Goal: Information Seeking & Learning: Learn about a topic

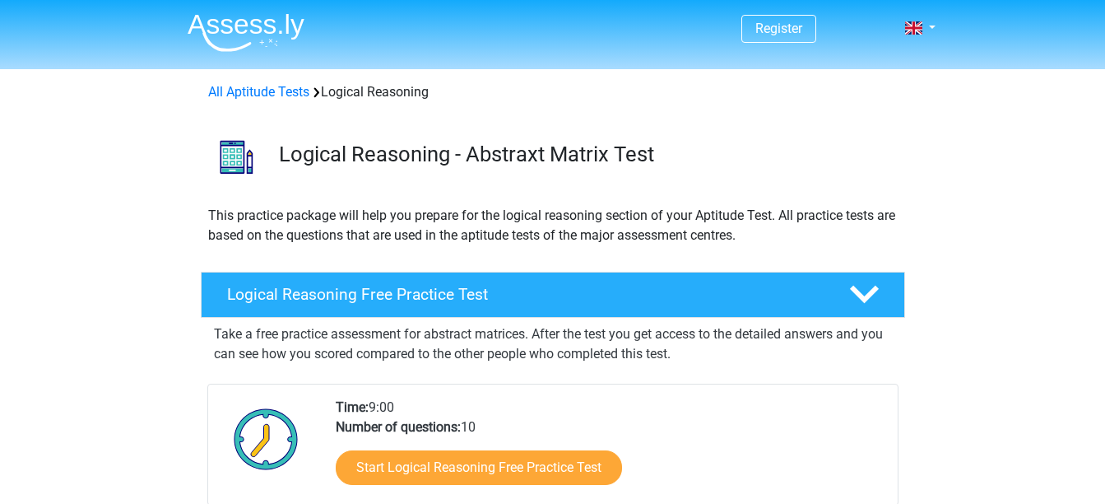
scroll to position [174, 0]
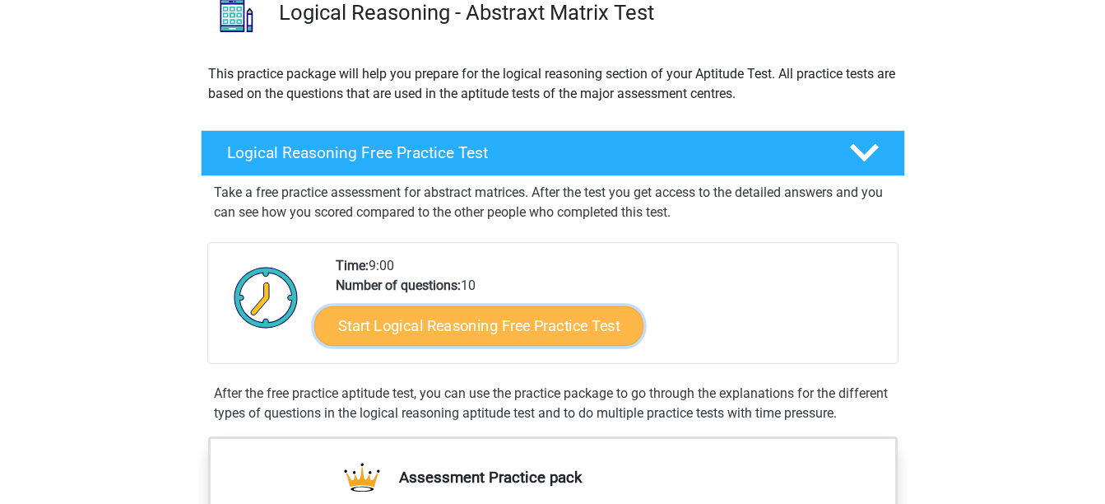
click at [571, 305] on link "Start Logical Reasoning Free Practice Test" at bounding box center [478, 325] width 329 height 40
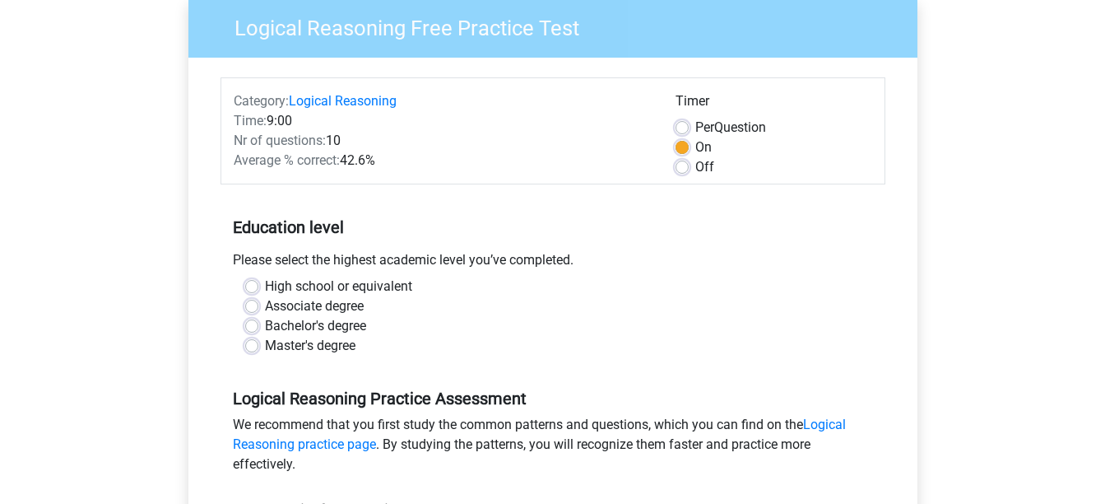
scroll to position [138, 0]
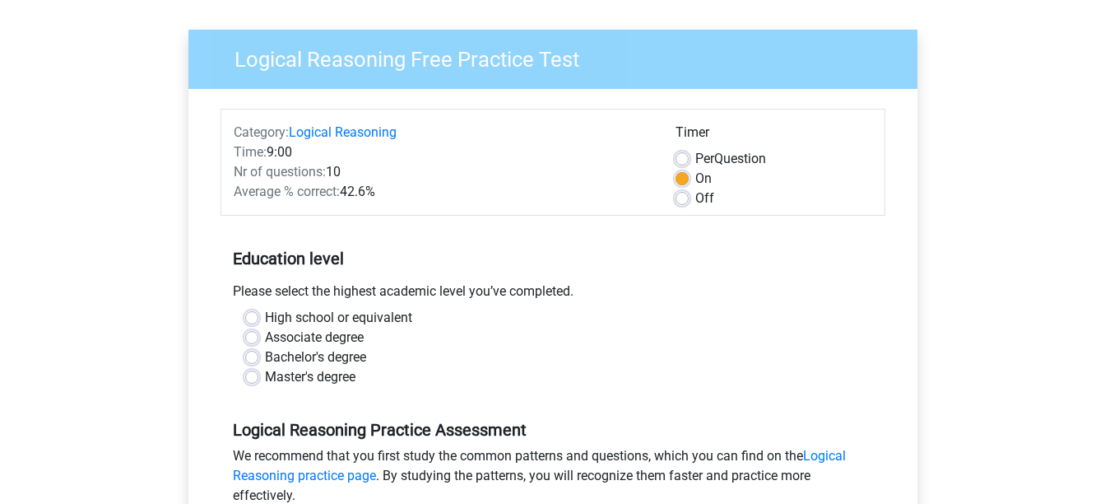
click at [346, 367] on label "Master's degree" at bounding box center [310, 377] width 91 height 20
click at [258, 367] on input "Master's degree" at bounding box center [251, 375] width 13 height 16
radio input "true"
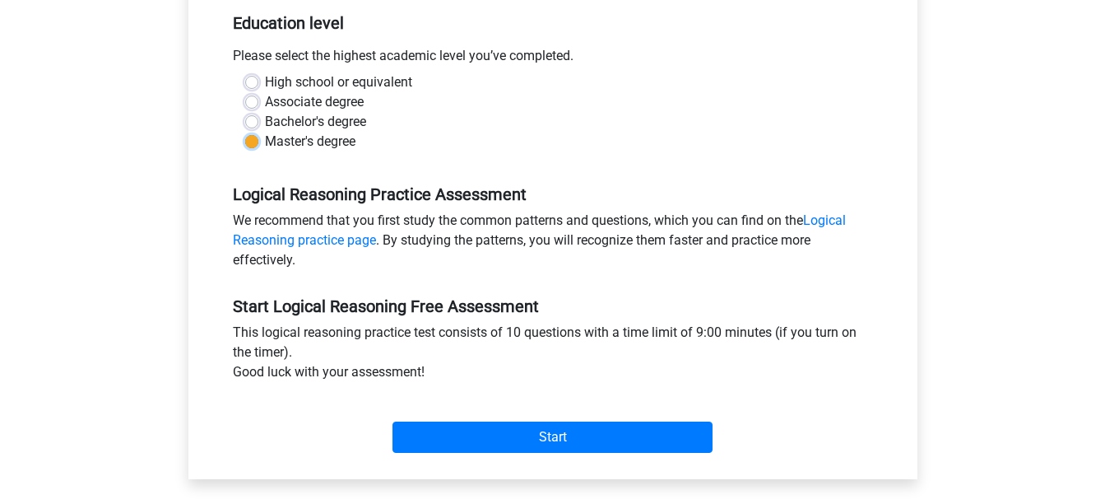
scroll to position [374, 0]
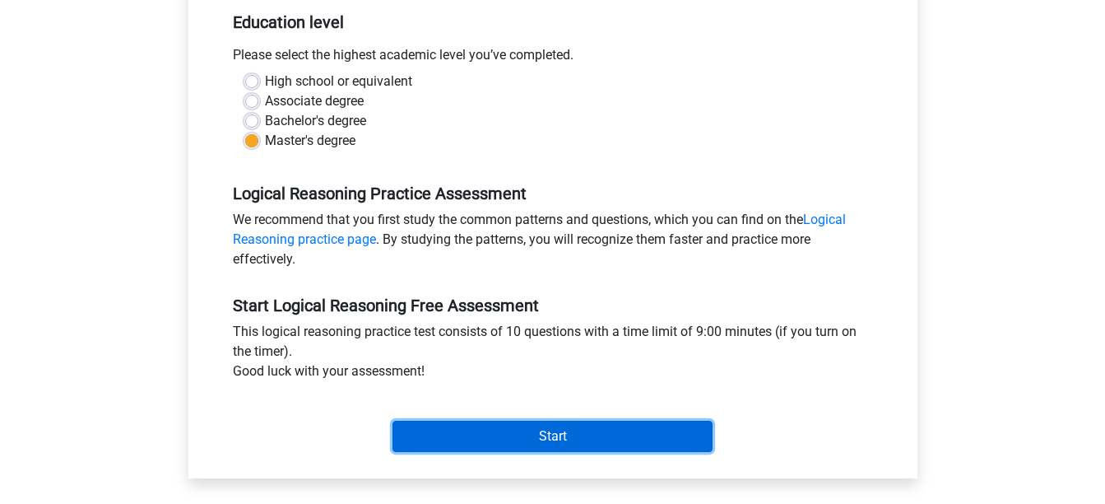
drag, startPoint x: 346, startPoint y: 343, endPoint x: 516, endPoint y: 406, distance: 181.5
click at [516, 421] on input "Start" at bounding box center [553, 436] width 320 height 31
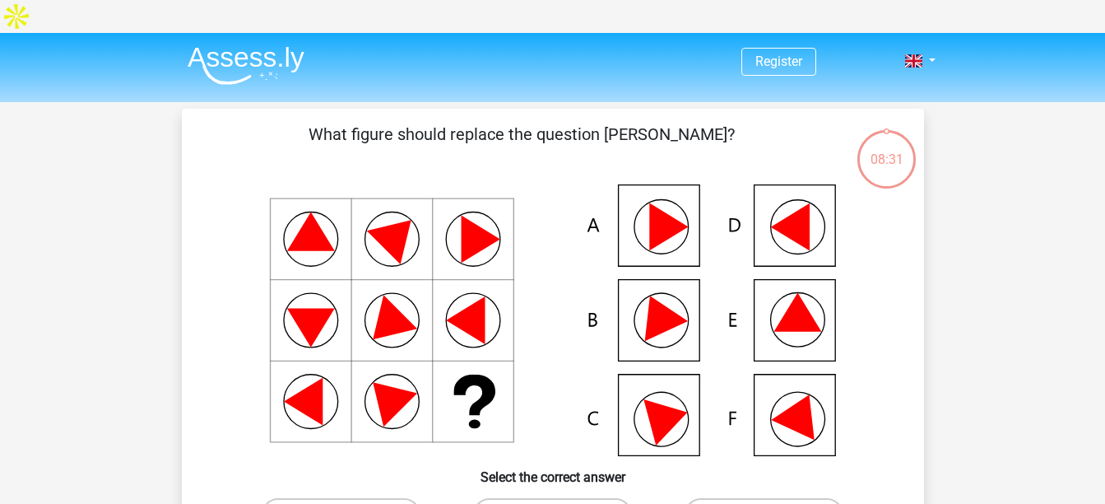
click at [797, 297] on icon at bounding box center [798, 312] width 48 height 39
click at [778, 266] on icon at bounding box center [552, 320] width 663 height 272
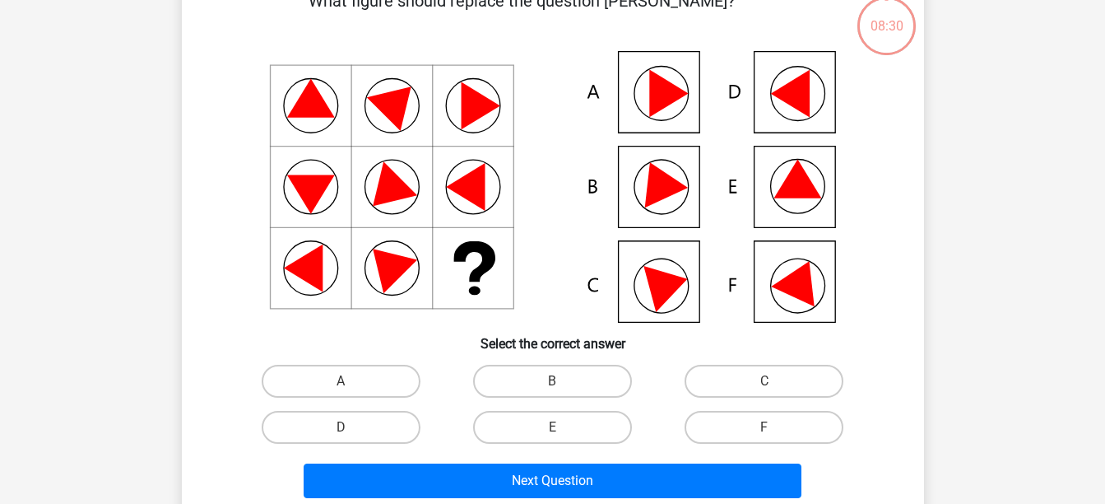
scroll to position [134, 0]
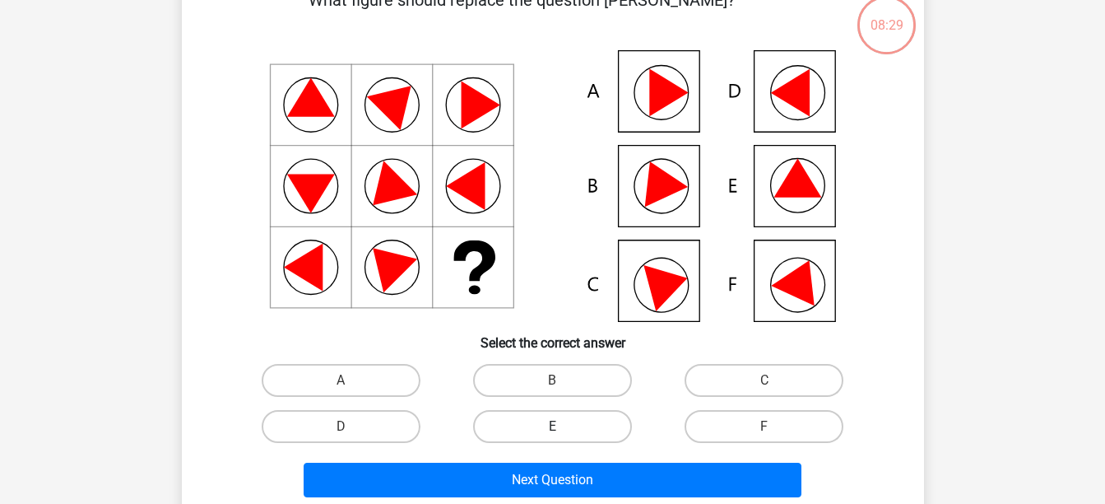
click at [526, 410] on label "E" at bounding box center [552, 426] width 159 height 33
click at [552, 426] on input "E" at bounding box center [557, 431] width 11 height 11
radio input "true"
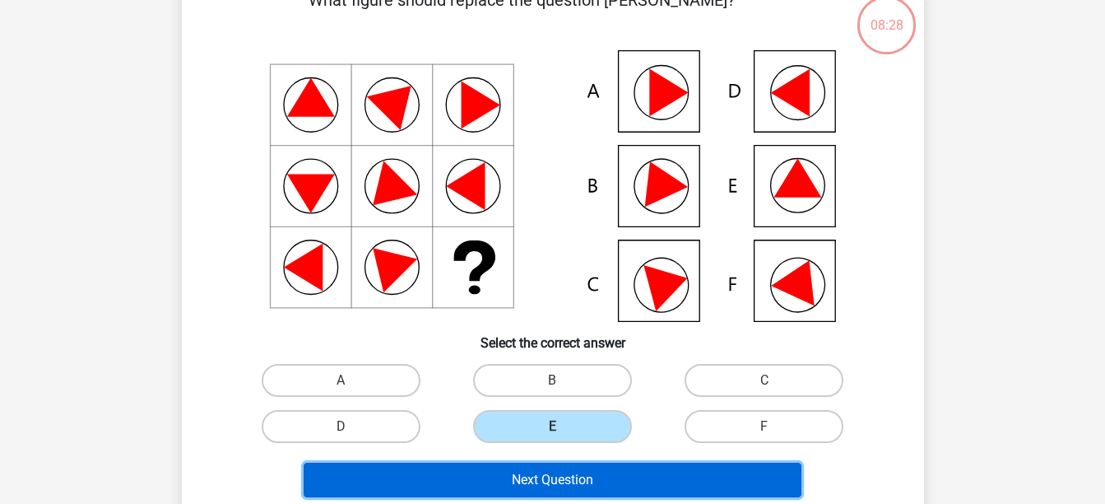
click at [536, 463] on button "Next Question" at bounding box center [553, 480] width 498 height 35
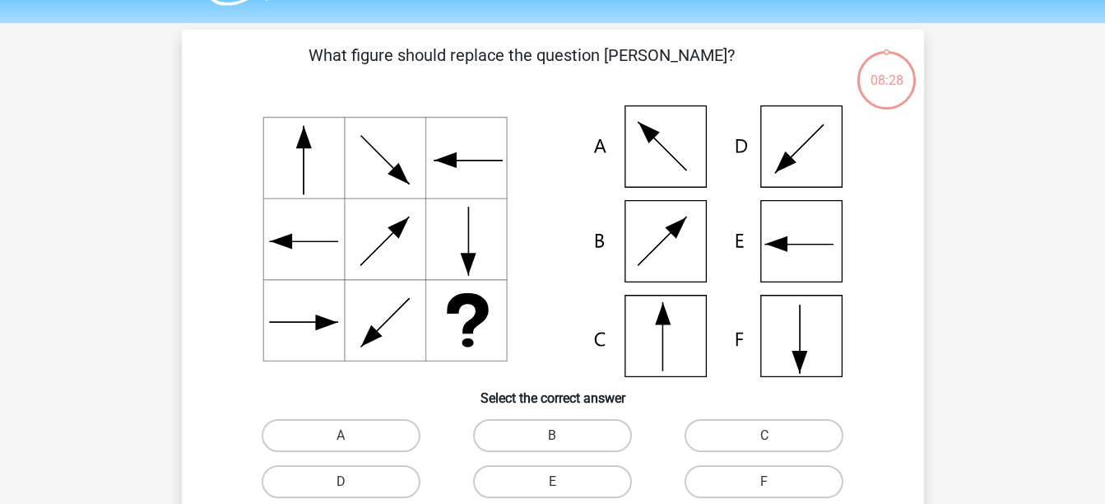
scroll to position [76, 0]
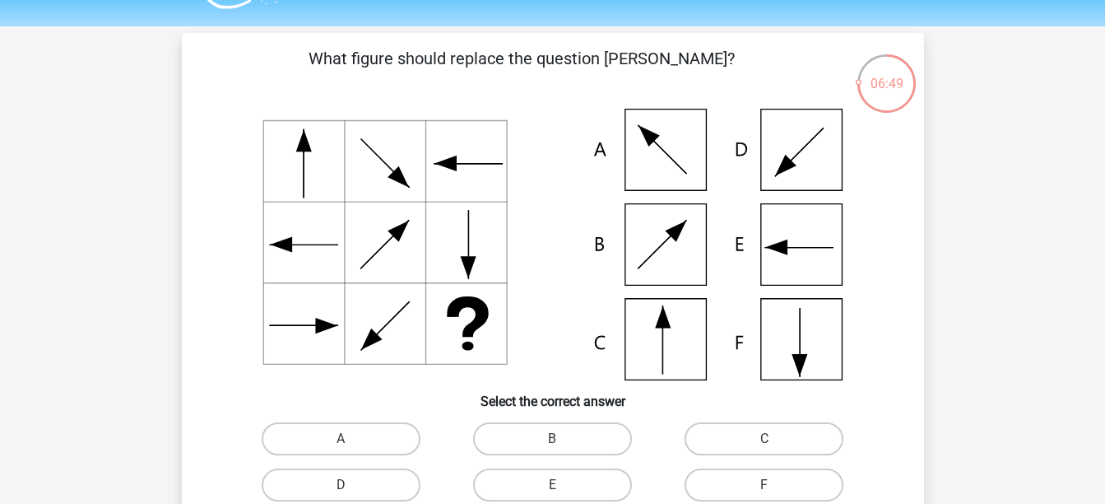
click at [668, 323] on icon at bounding box center [552, 245] width 663 height 272
click at [743, 422] on label "C" at bounding box center [764, 438] width 159 height 33
click at [765, 439] on input "C" at bounding box center [770, 444] width 11 height 11
radio input "true"
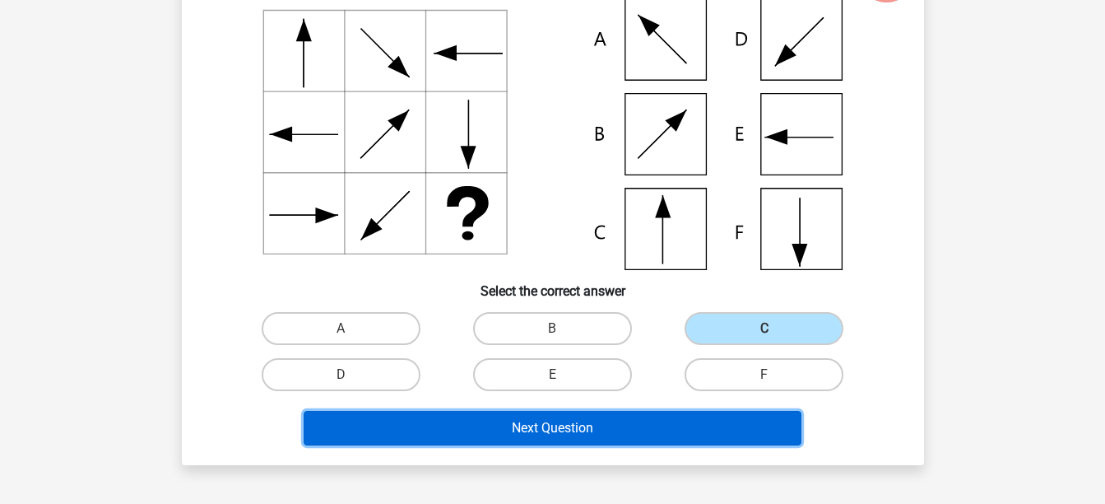
click at [666, 411] on button "Next Question" at bounding box center [553, 428] width 498 height 35
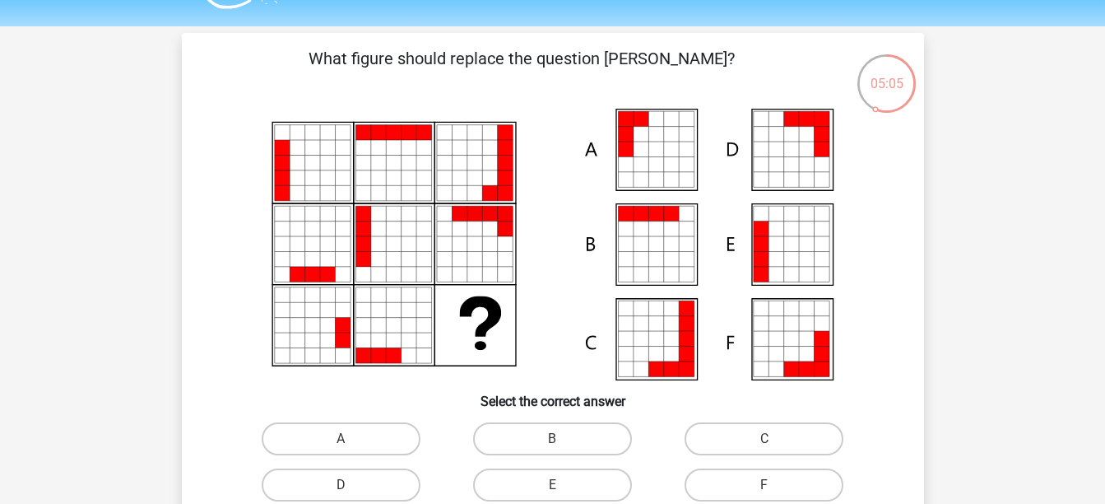
click at [793, 347] on icon at bounding box center [791, 354] width 15 height 15
click at [798, 468] on label "F" at bounding box center [764, 484] width 159 height 33
click at [775, 485] on input "F" at bounding box center [770, 490] width 11 height 11
radio input "true"
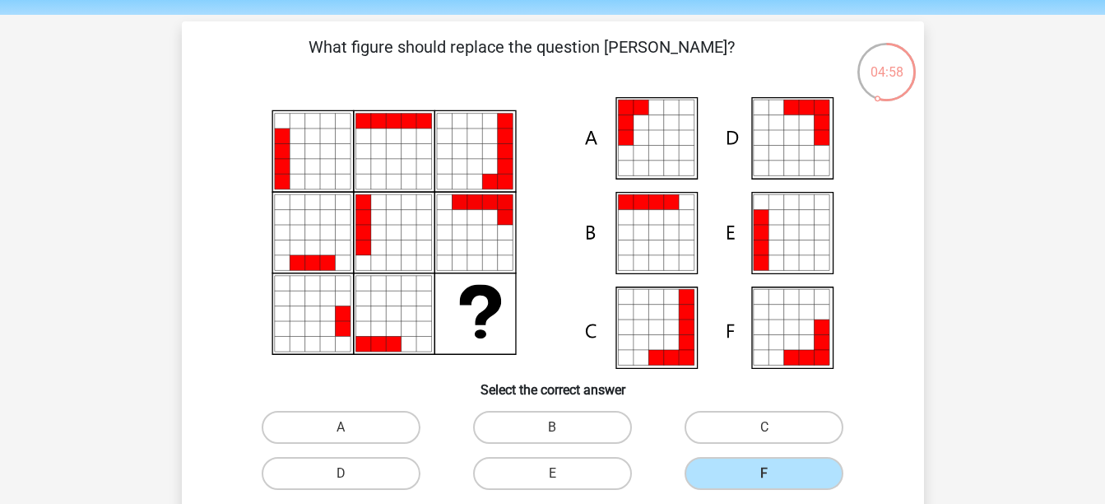
scroll to position [88, 0]
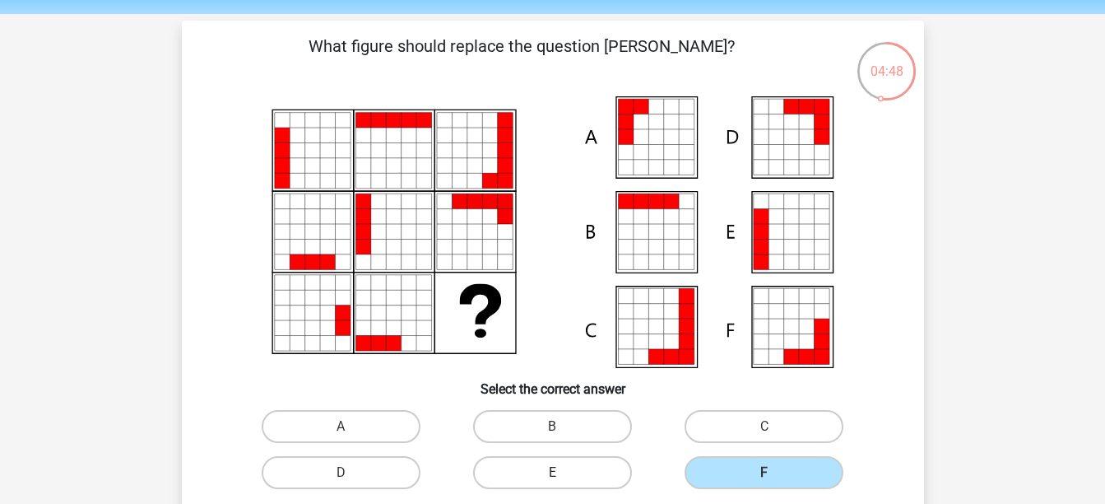
click at [580, 456] on label "E" at bounding box center [552, 472] width 159 height 33
click at [563, 472] on input "E" at bounding box center [557, 477] width 11 height 11
radio input "true"
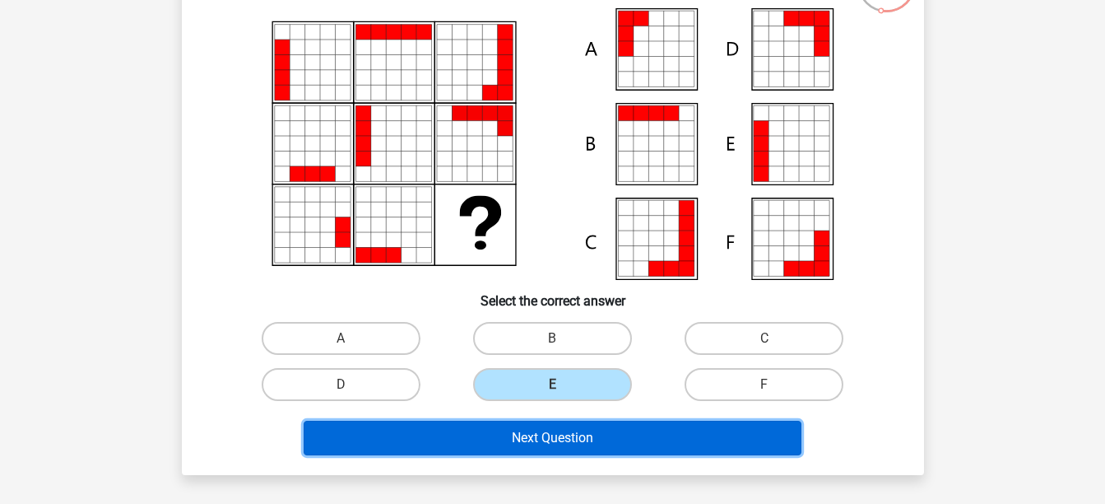
click at [581, 421] on button "Next Question" at bounding box center [553, 438] width 498 height 35
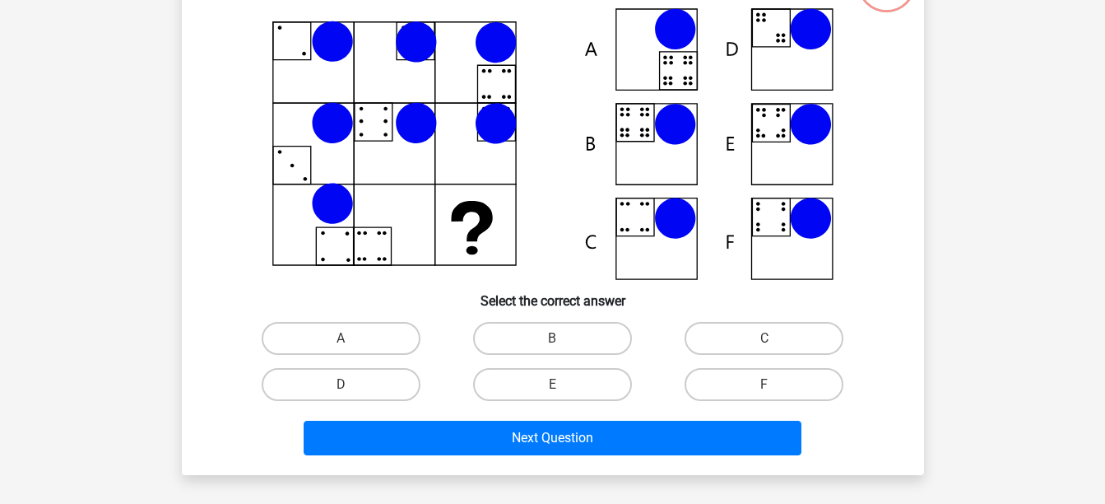
scroll to position [76, 0]
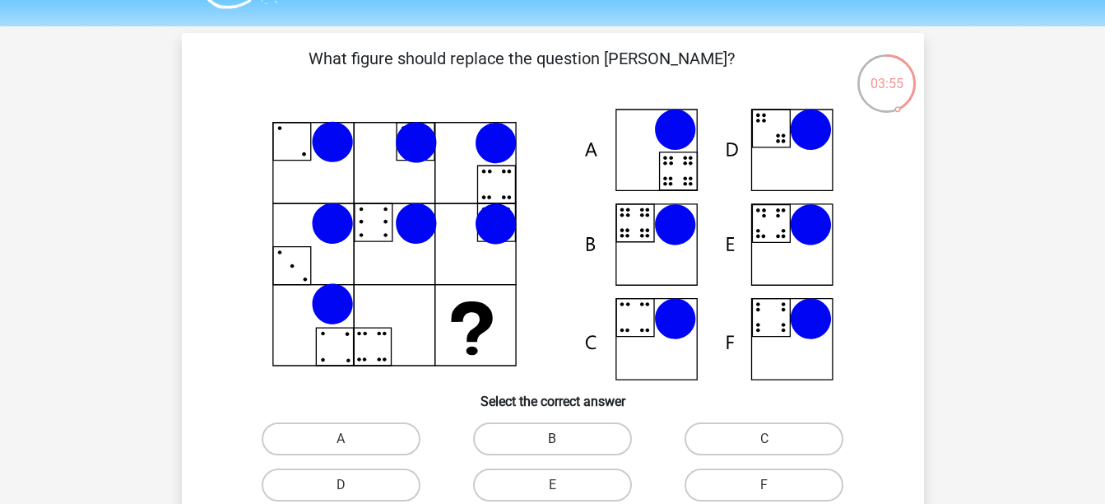
click at [551, 422] on label "B" at bounding box center [552, 438] width 159 height 33
click at [552, 439] on input "B" at bounding box center [557, 444] width 11 height 11
radio input "true"
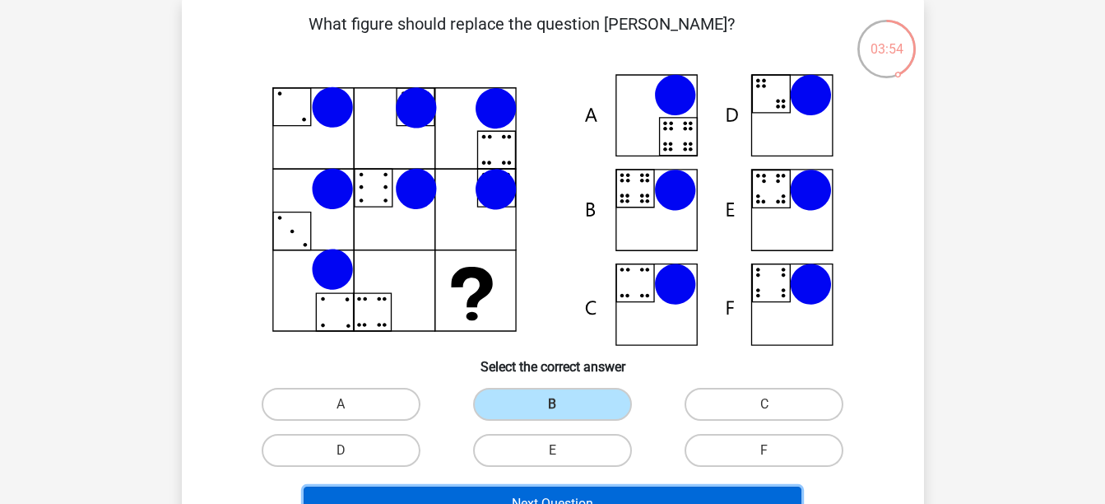
click at [545, 486] on button "Next Question" at bounding box center [553, 503] width 498 height 35
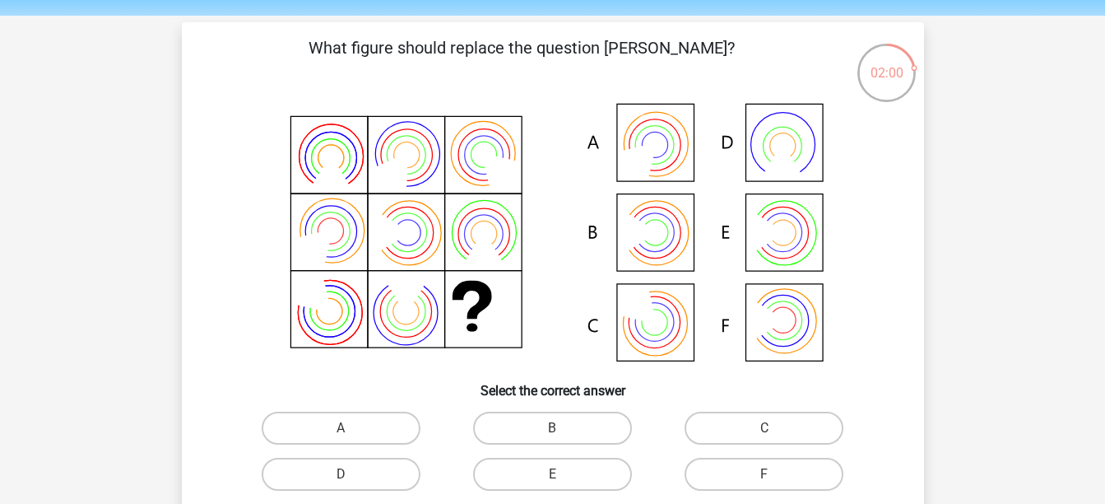
scroll to position [87, 0]
click at [595, 411] on label "B" at bounding box center [552, 427] width 159 height 33
click at [563, 427] on input "B" at bounding box center [557, 432] width 11 height 11
radio input "true"
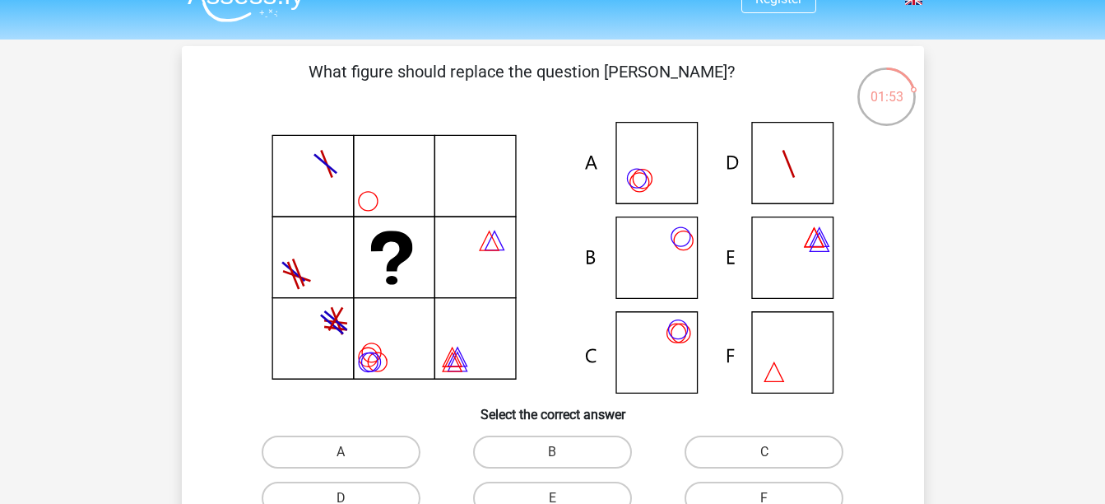
scroll to position [62, 0]
click at [351, 453] on input "A" at bounding box center [346, 458] width 11 height 11
radio input "true"
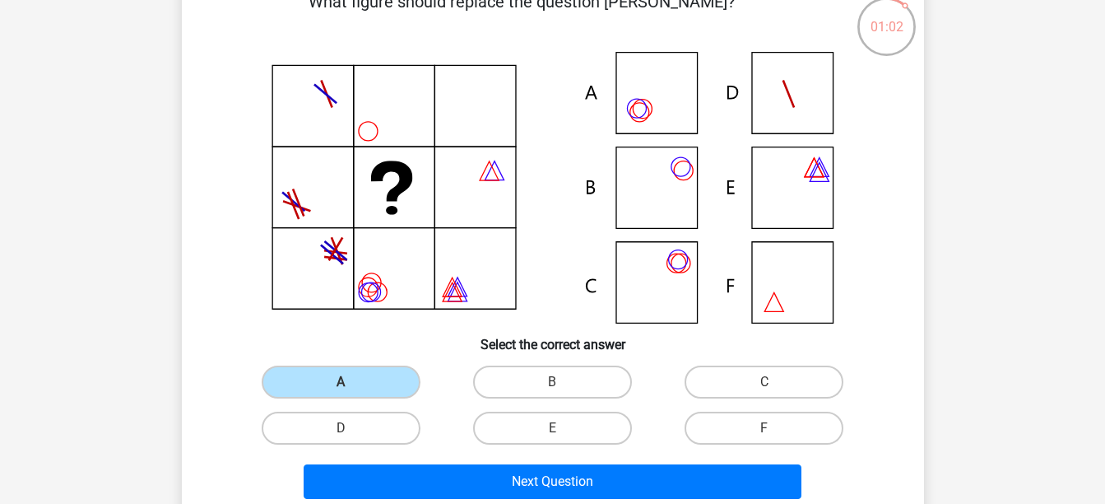
scroll to position [135, 0]
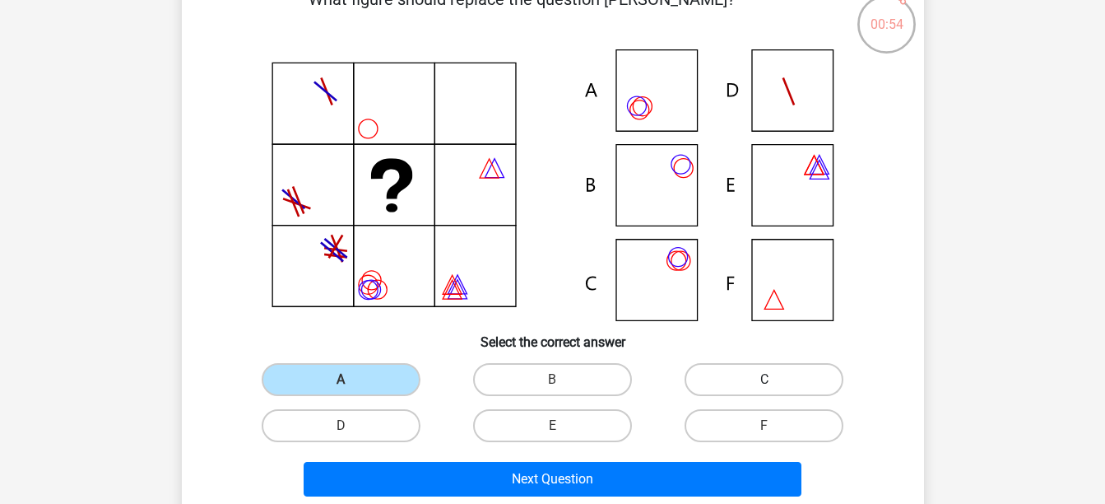
click at [759, 363] on label "C" at bounding box center [764, 379] width 159 height 33
click at [765, 379] on input "C" at bounding box center [770, 384] width 11 height 11
radio input "true"
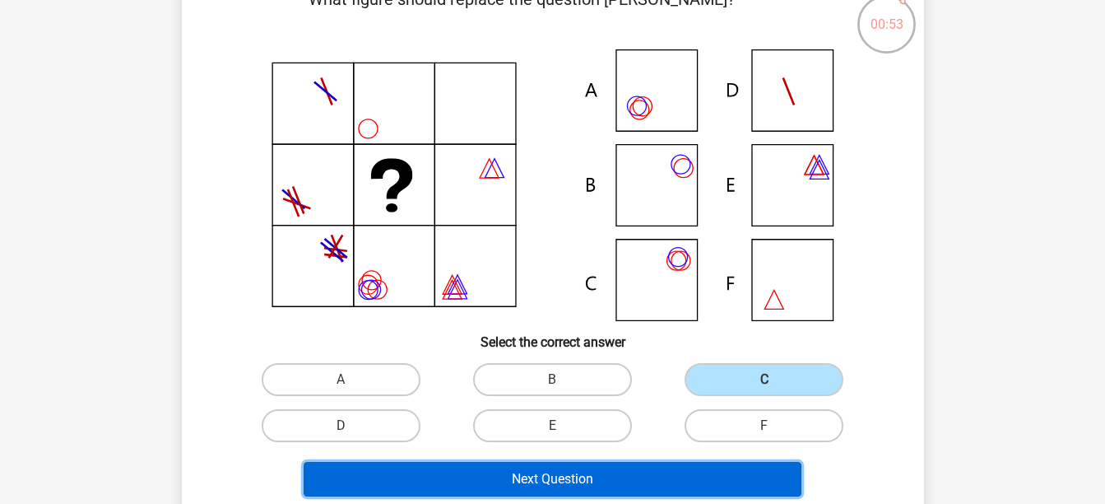
click at [626, 462] on button "Next Question" at bounding box center [553, 479] width 498 height 35
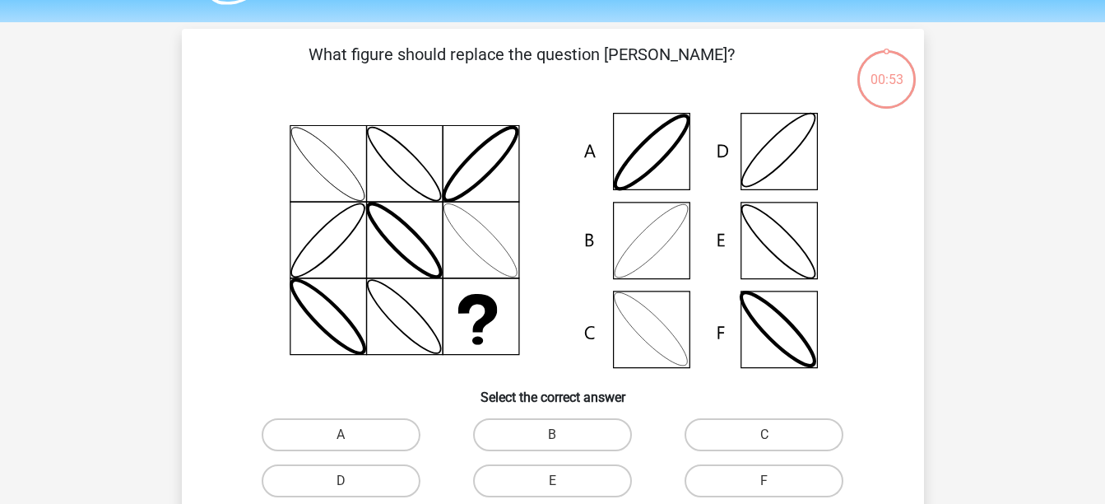
scroll to position [76, 0]
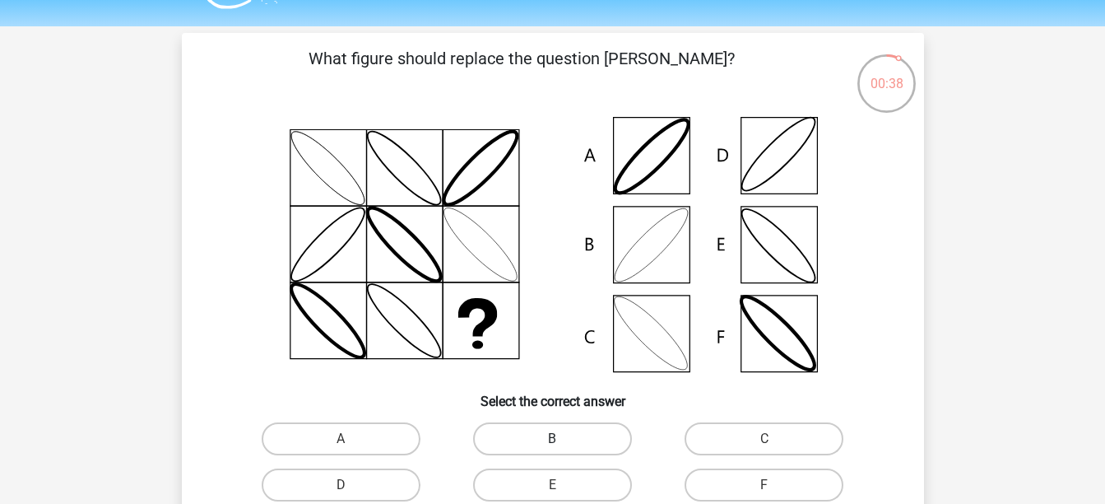
click at [547, 422] on label "B" at bounding box center [552, 438] width 159 height 33
click at [552, 439] on input "B" at bounding box center [557, 444] width 11 height 11
radio input "true"
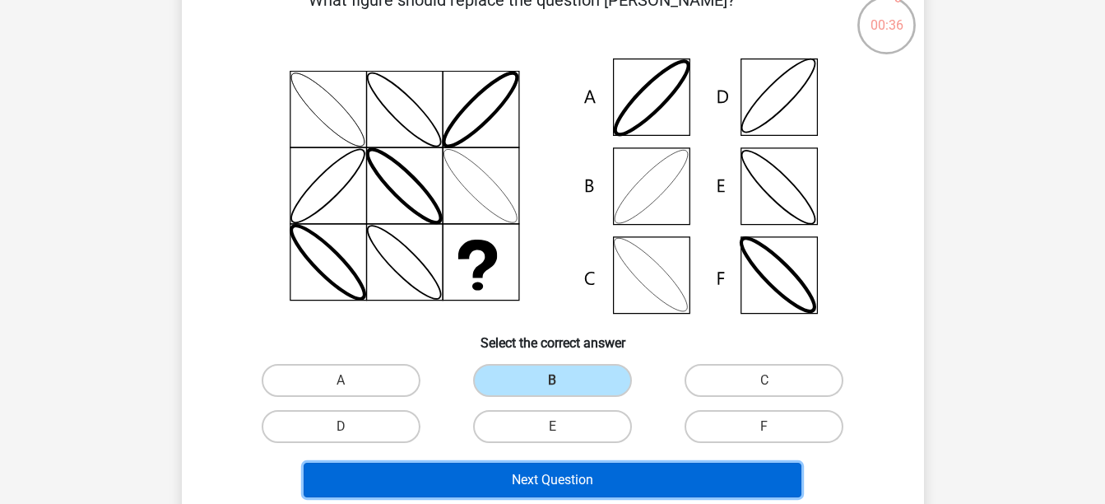
click at [546, 463] on button "Next Question" at bounding box center [553, 480] width 498 height 35
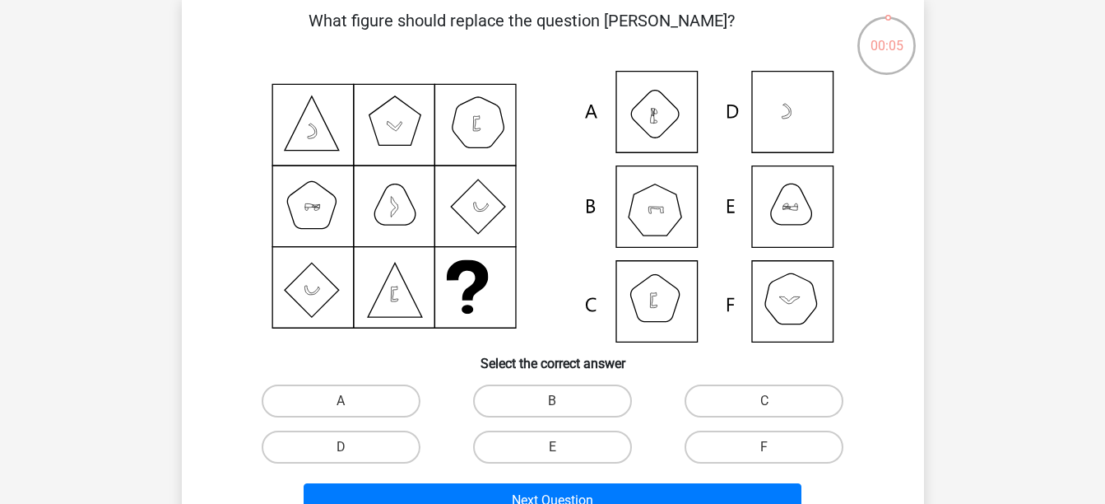
scroll to position [113, 0]
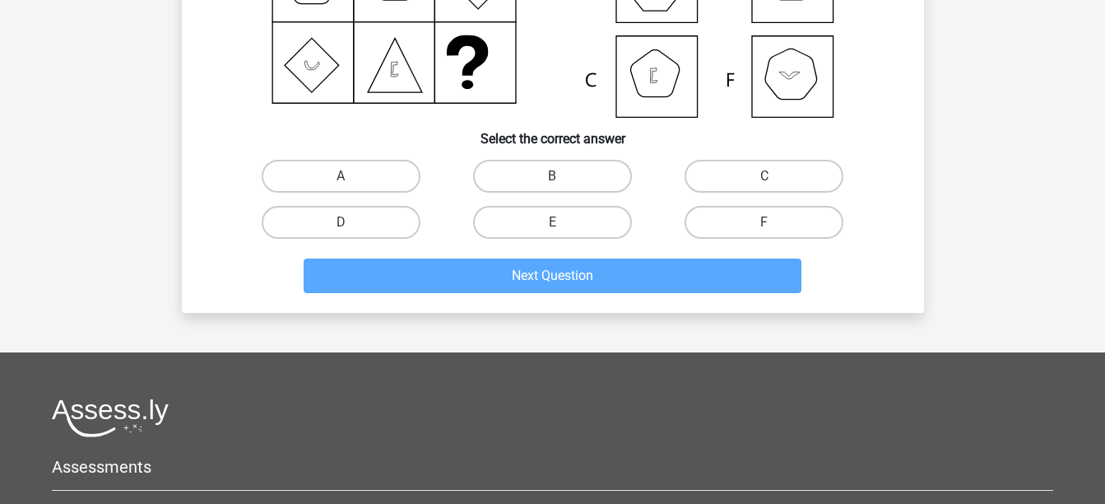
scroll to position [307, 0]
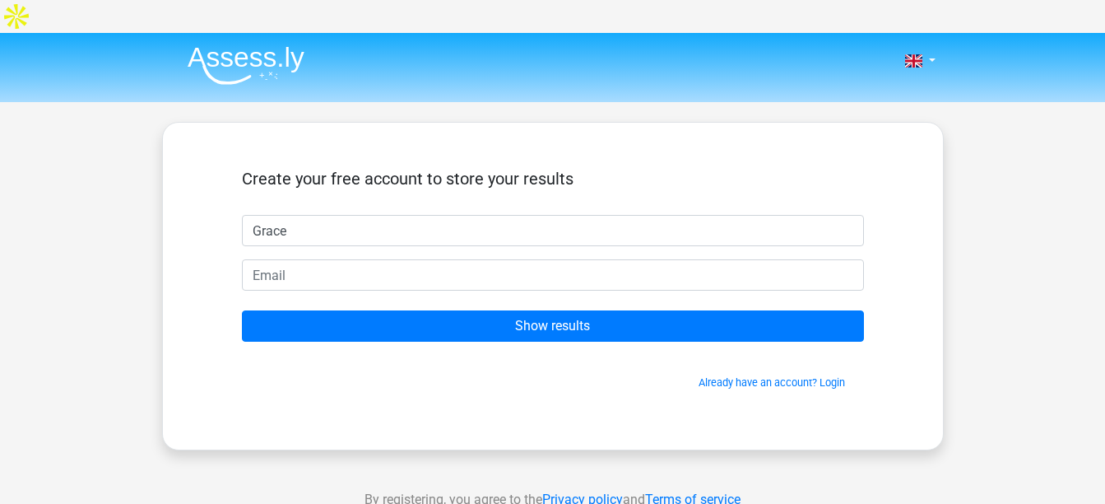
type input "Grace"
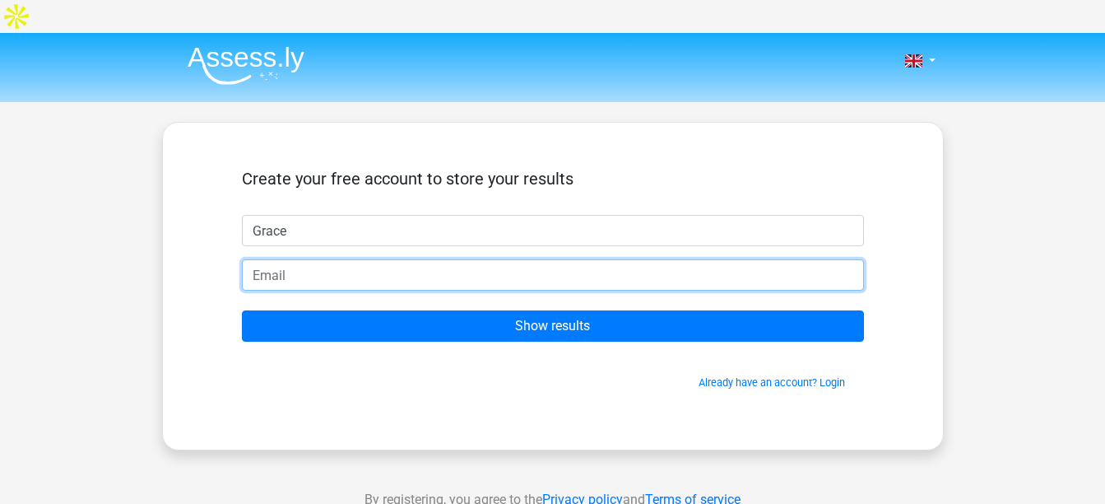
click at [566, 259] on input "email" at bounding box center [553, 274] width 622 height 31
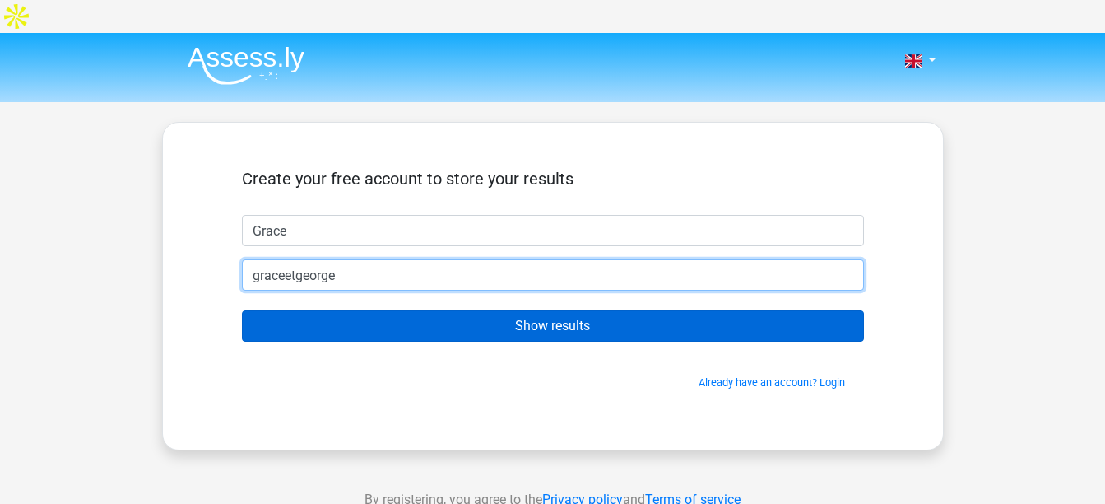
type input "[EMAIL_ADDRESS][DOMAIN_NAME]"
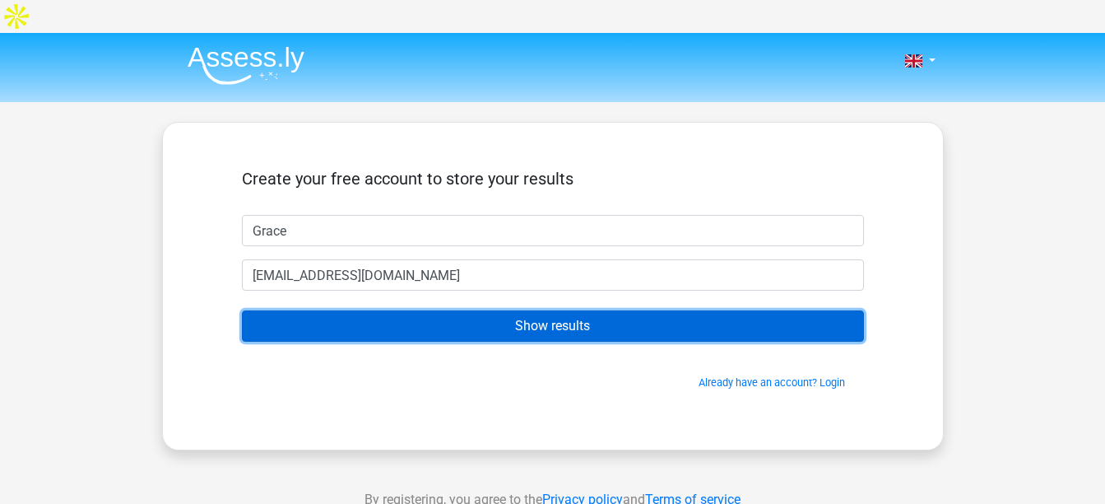
click at [500, 310] on input "Show results" at bounding box center [553, 325] width 622 height 31
click at [515, 310] on input "Show results" at bounding box center [553, 325] width 622 height 31
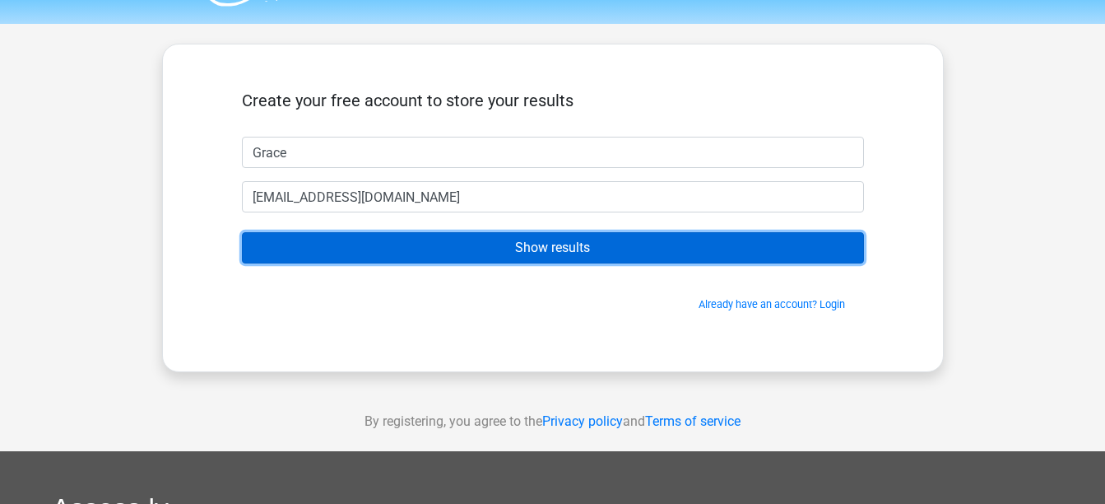
scroll to position [89, 0]
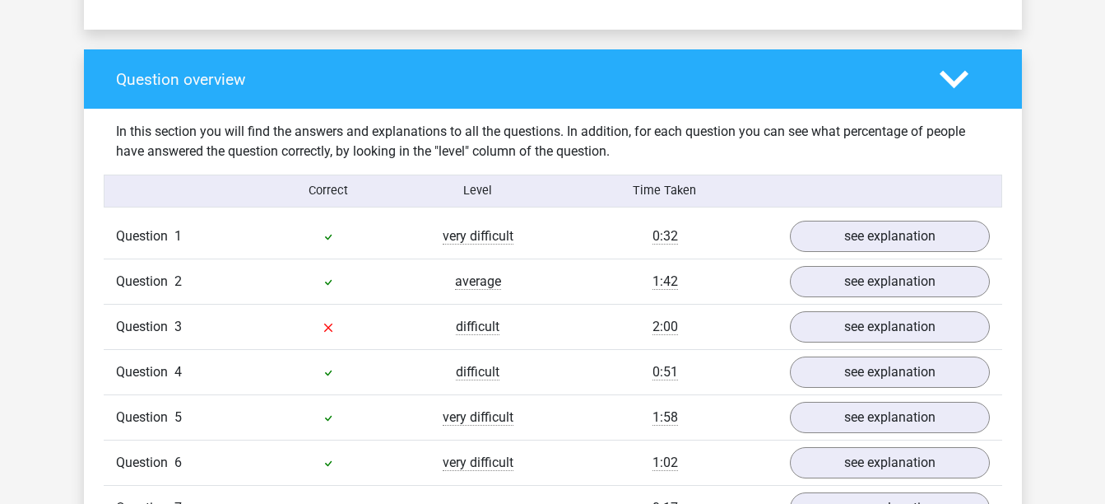
scroll to position [1244, 0]
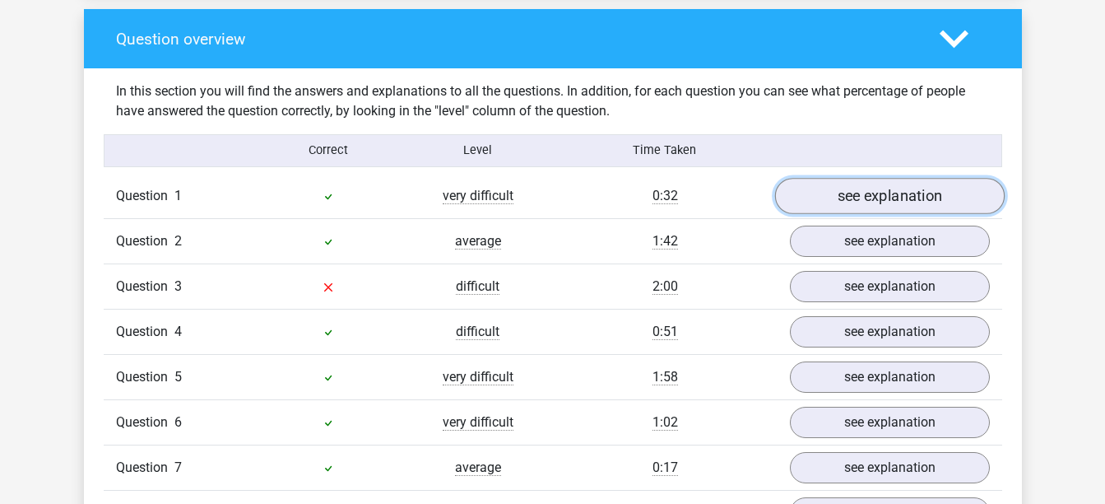
click at [869, 178] on link "see explanation" at bounding box center [890, 196] width 230 height 36
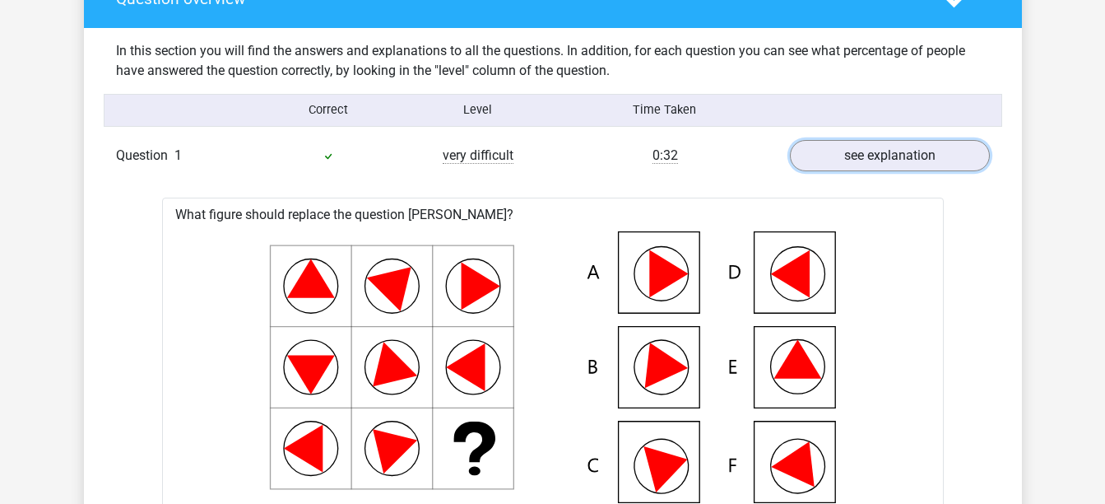
scroll to position [1256, 0]
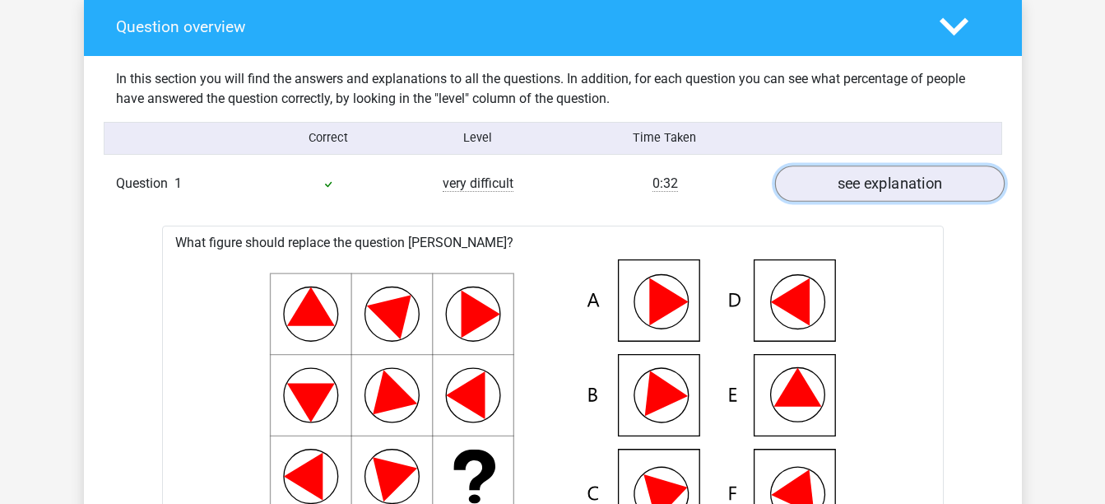
click at [863, 165] on link "see explanation" at bounding box center [890, 183] width 230 height 36
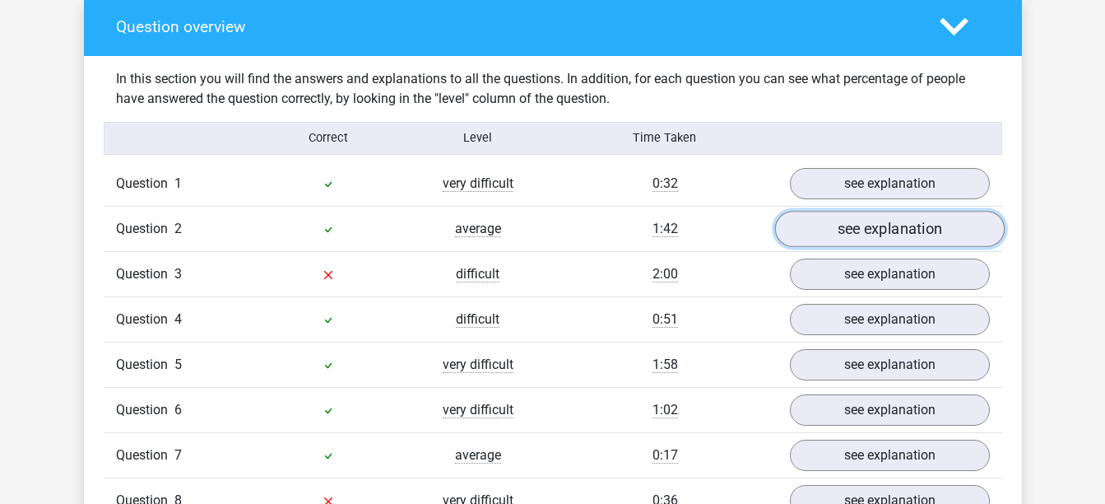
click at [887, 211] on link "see explanation" at bounding box center [890, 229] width 230 height 36
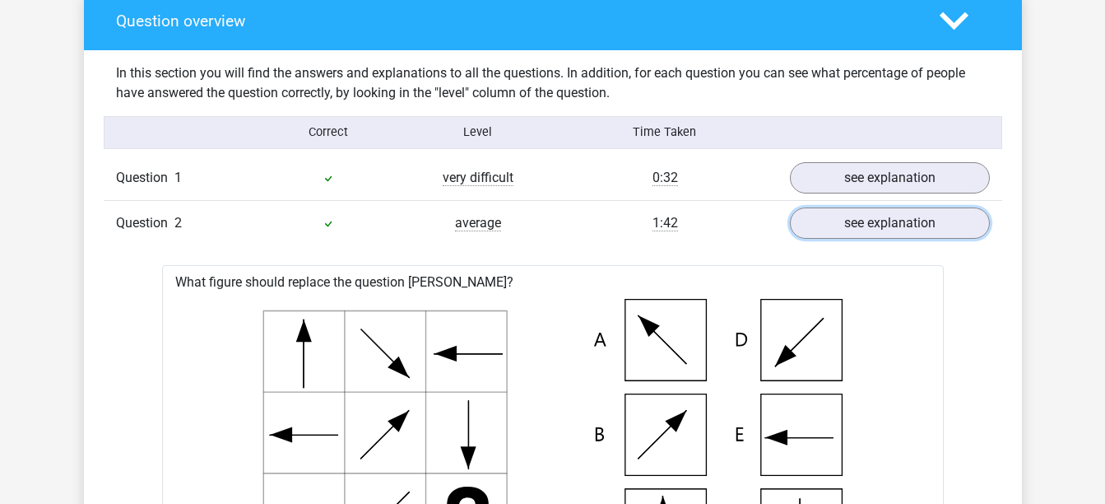
scroll to position [1261, 0]
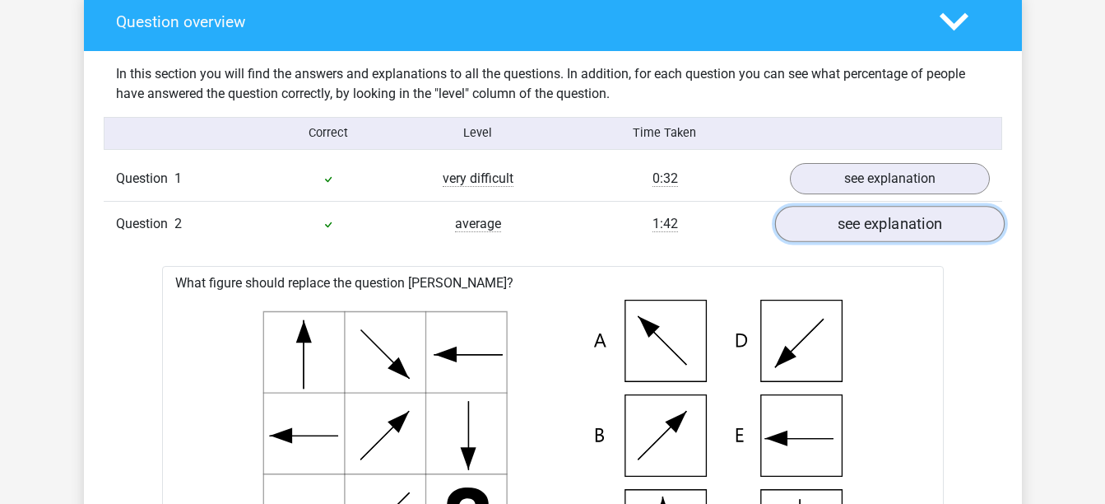
click at [905, 206] on link "see explanation" at bounding box center [890, 224] width 230 height 36
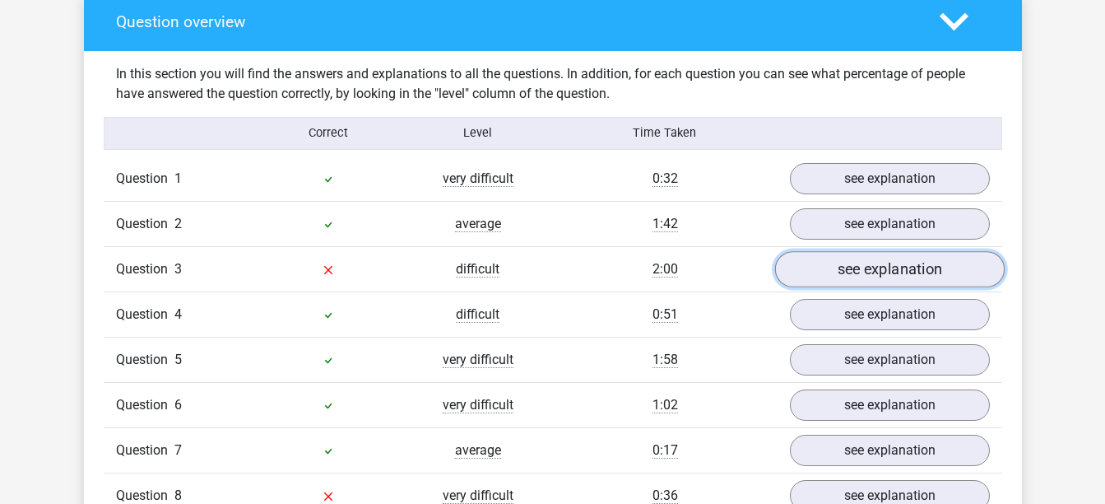
click at [886, 251] on link "see explanation" at bounding box center [890, 269] width 230 height 36
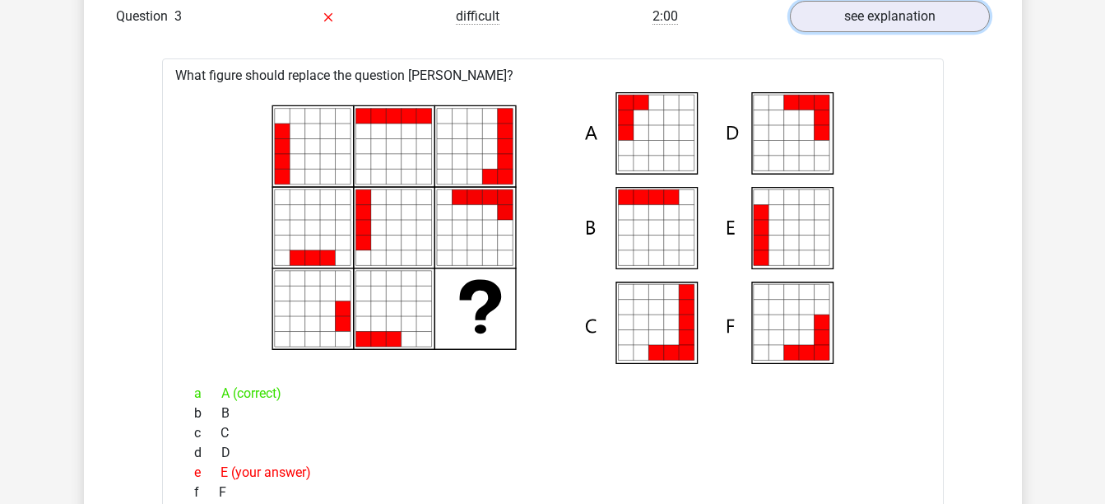
scroll to position [1513, 0]
